Goal: Information Seeking & Learning: Learn about a topic

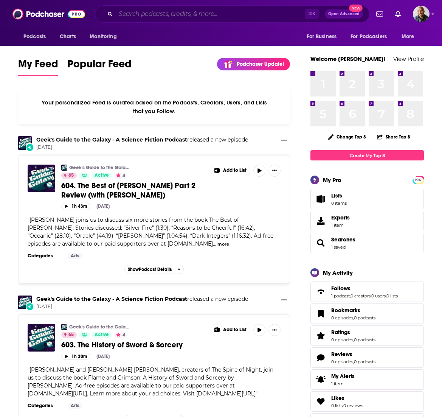
click at [210, 17] on input "Search podcasts, credits, & more..." at bounding box center [210, 14] width 189 height 12
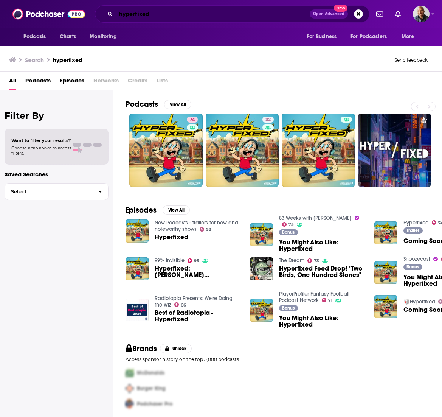
click at [166, 18] on input "hyperfixed" at bounding box center [213, 14] width 194 height 12
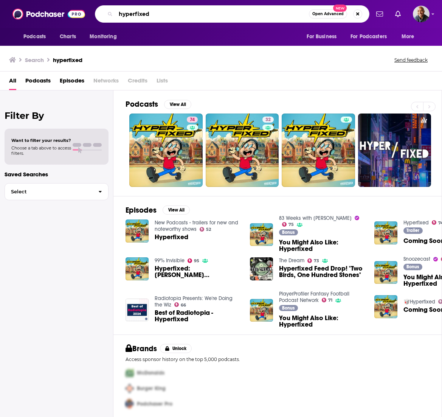
click at [166, 18] on input "hyperfixed" at bounding box center [212, 14] width 193 height 12
type input "search engine"
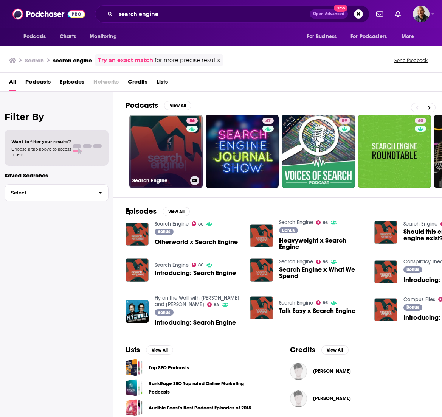
click at [164, 151] on link "86 Search Engine" at bounding box center [165, 151] width 73 height 73
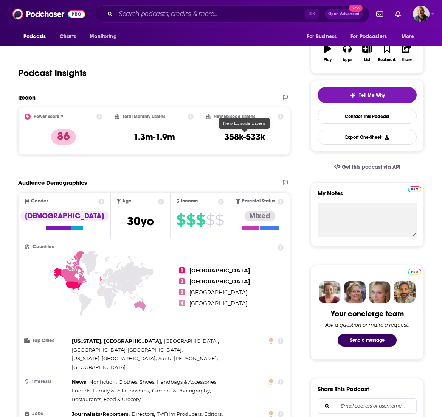
scroll to position [138, 0]
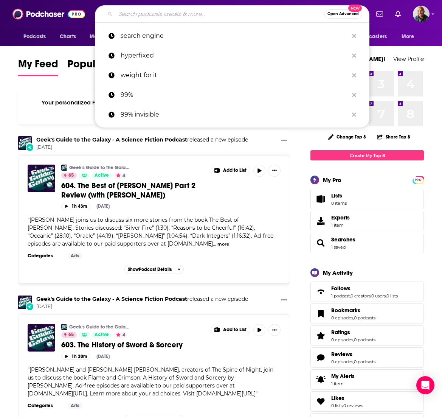
click at [212, 12] on input "Search podcasts, credits, & more..." at bounding box center [220, 14] width 208 height 12
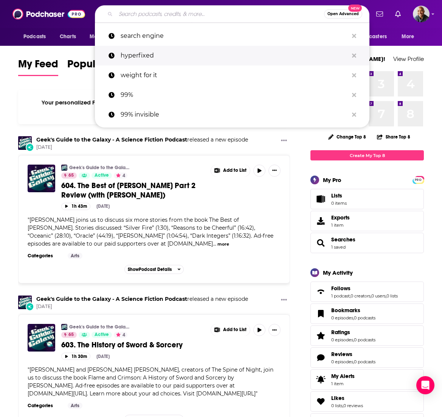
click at [177, 53] on p "hyperfixed" at bounding box center [235, 56] width 228 height 20
type input "hyperfixed"
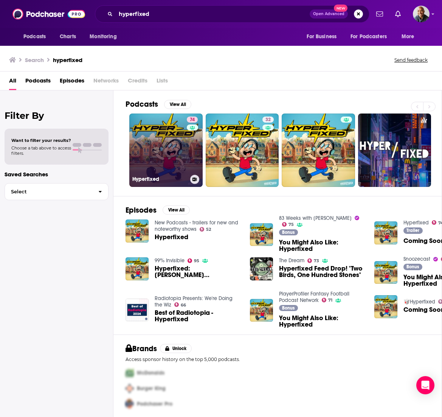
click at [178, 145] on link "74 Hyperfixed" at bounding box center [165, 150] width 73 height 73
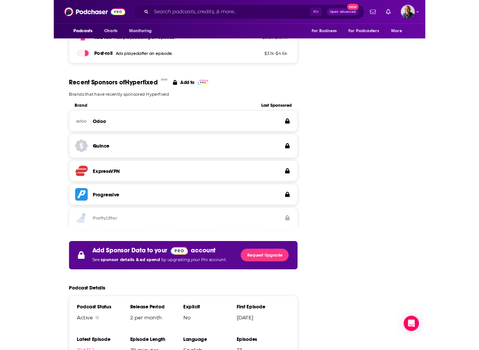
scroll to position [1063, 0]
